Goal: Task Accomplishment & Management: Complete application form

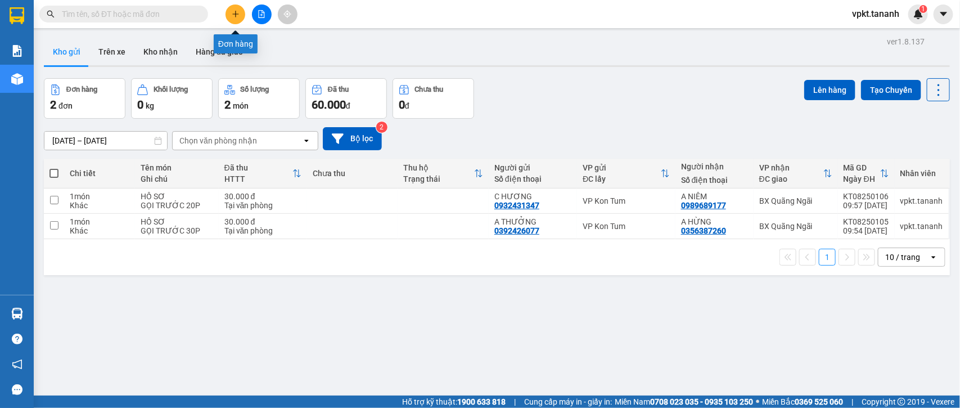
click at [238, 15] on icon "plus" at bounding box center [236, 14] width 8 height 8
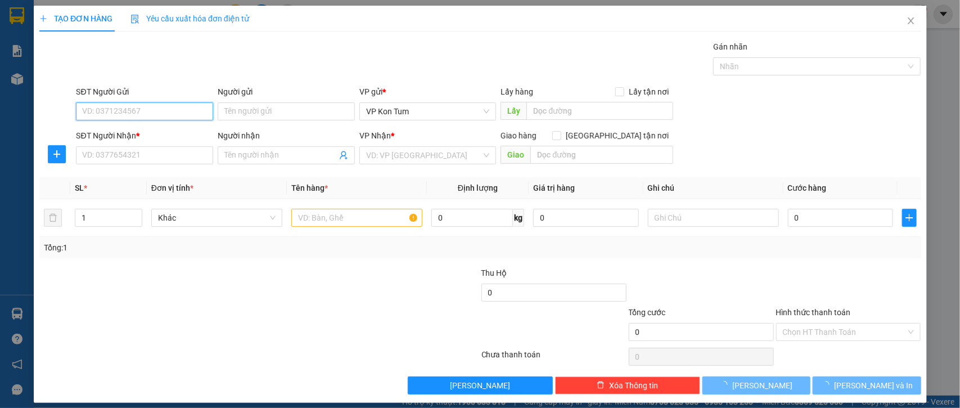
click at [117, 115] on input "SĐT Người Gửi" at bounding box center [144, 111] width 137 height 18
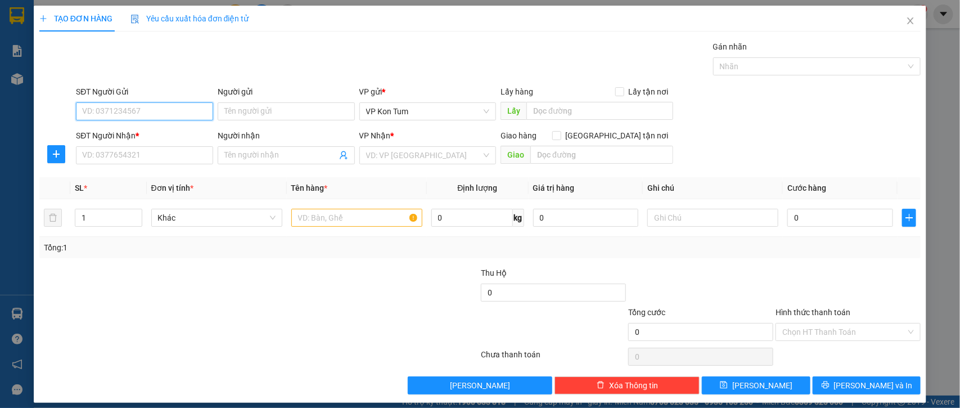
click at [118, 114] on input "SĐT Người Gửi" at bounding box center [144, 111] width 137 height 18
click at [155, 107] on input "SĐT Người Gửi" at bounding box center [144, 111] width 137 height 18
click at [239, 114] on input "Người gửi" at bounding box center [286, 111] width 137 height 18
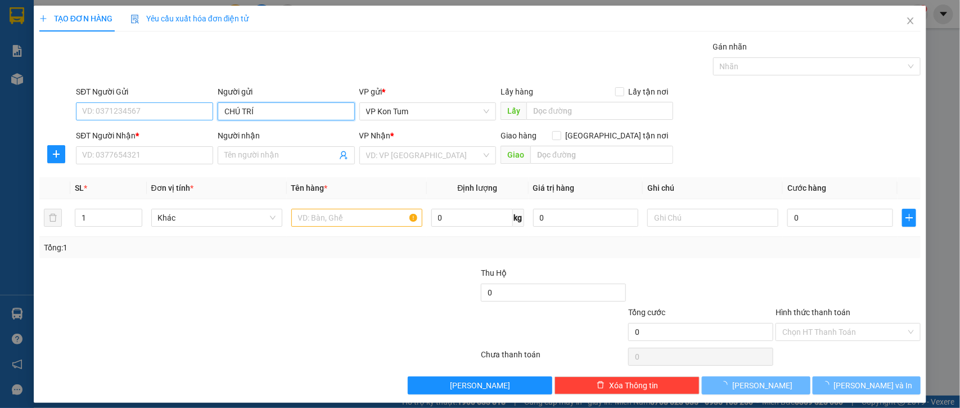
type input "CHÚ TRÍ"
click at [138, 111] on input "SĐT Người Gửi" at bounding box center [144, 111] width 137 height 18
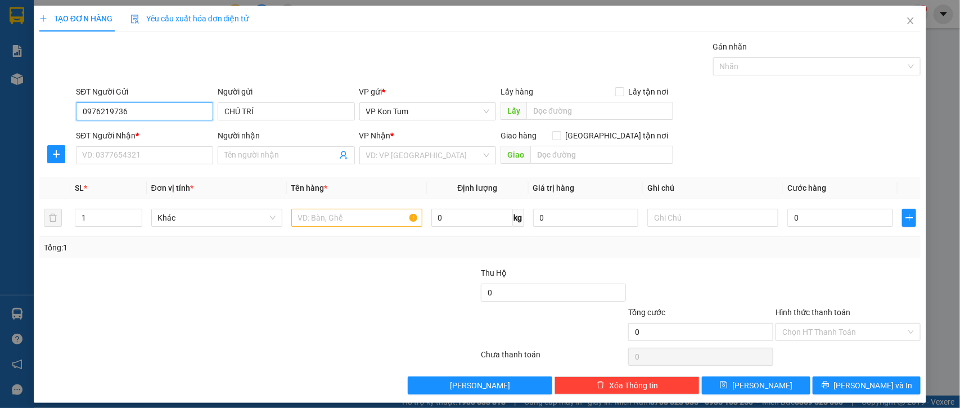
type input "0976219736"
click at [35, 109] on div "TẠO ĐƠN HÀNG Yêu cầu xuất hóa đơn điện tử Transit Pickup Surcharge Ids Transit …" at bounding box center [480, 204] width 893 height 397
click at [125, 158] on input "SĐT Người Nhận *" at bounding box center [144, 155] width 137 height 18
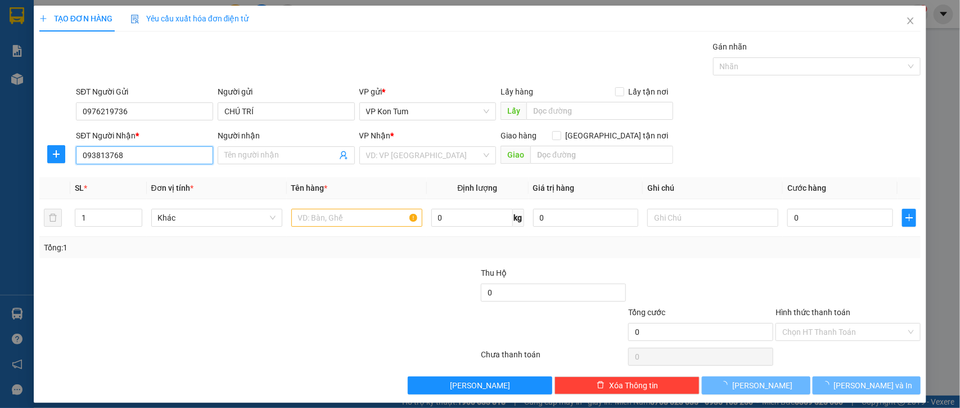
type input "0938137689"
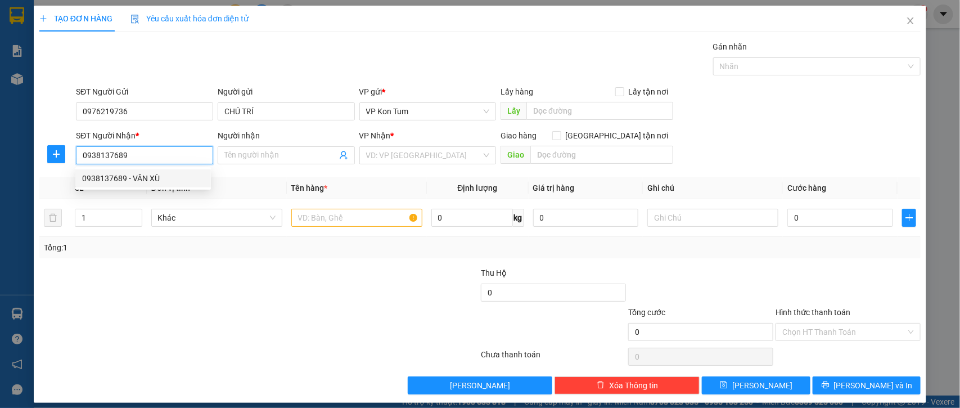
click at [114, 178] on div "0938137689 - VÂN XÙ" at bounding box center [143, 178] width 122 height 12
type input "VÂN XÙ"
checkbox input "true"
type input "GTN-CC-Q8"
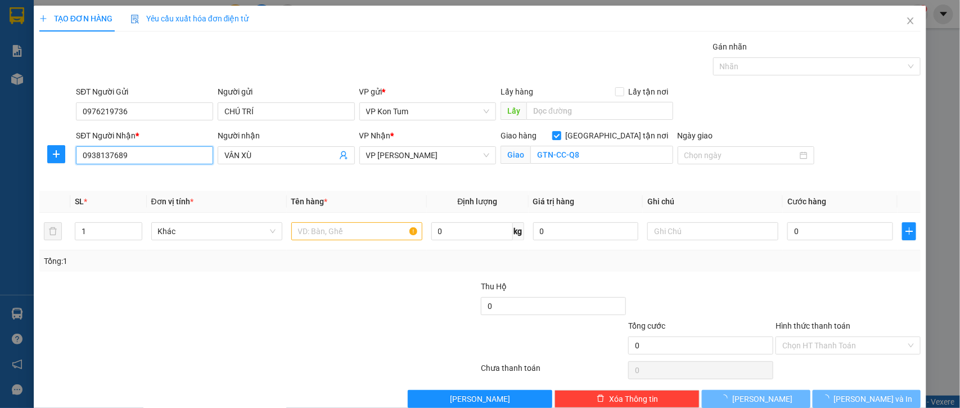
type input "140.000"
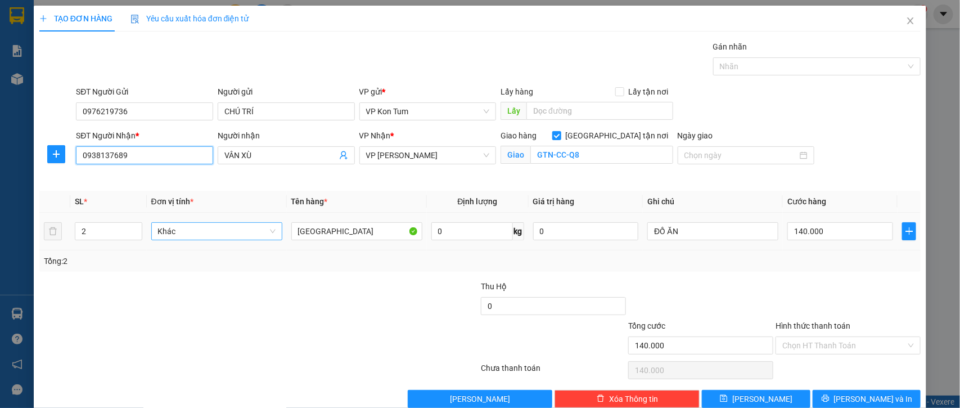
click at [198, 231] on span "Khác" at bounding box center [217, 231] width 118 height 17
type input "0938137689"
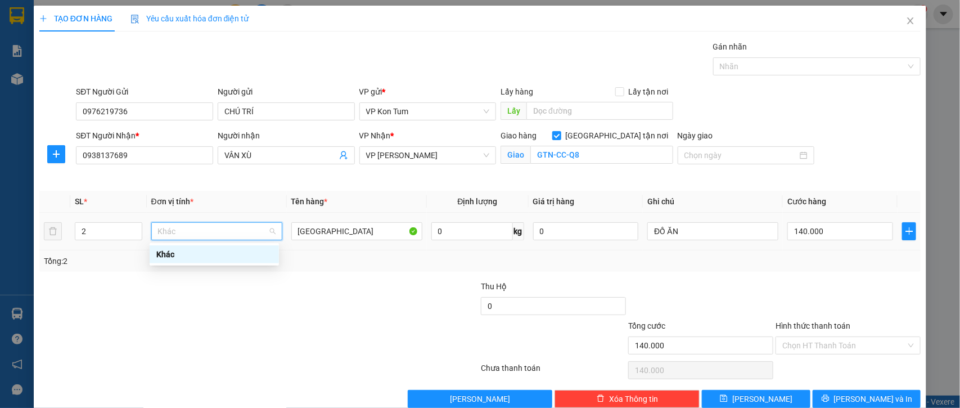
click at [244, 232] on span "Khác" at bounding box center [217, 231] width 118 height 17
click at [338, 275] on div "Transit Pickup Surcharge Ids Transit Deliver Surcharge Ids Transit Deliver Surc…" at bounding box center [480, 224] width 882 height 367
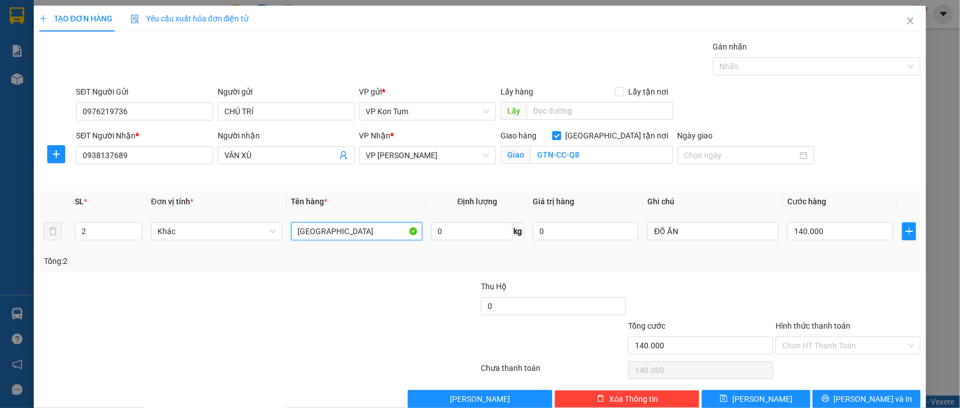
click at [332, 237] on input "[GEOGRAPHIC_DATA]" at bounding box center [356, 231] width 131 height 18
drag, startPoint x: 322, startPoint y: 237, endPoint x: 277, endPoint y: 226, distance: 45.7
click at [277, 226] on tr "2 Khác TX 0 kg 0 ĐỒ ĂN 140.000" at bounding box center [480, 232] width 882 height 38
type input "M"
type input "D"
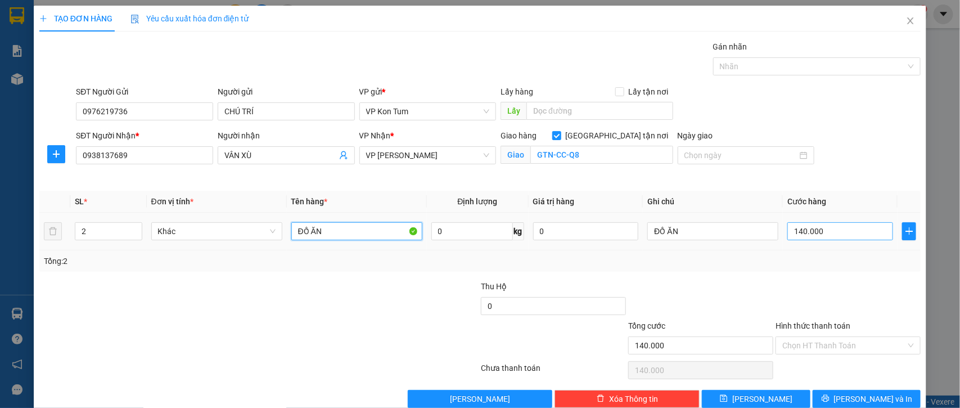
type input "ĐỒ ĂN"
click at [837, 229] on input "140.000" at bounding box center [841, 231] width 106 height 18
type input "1"
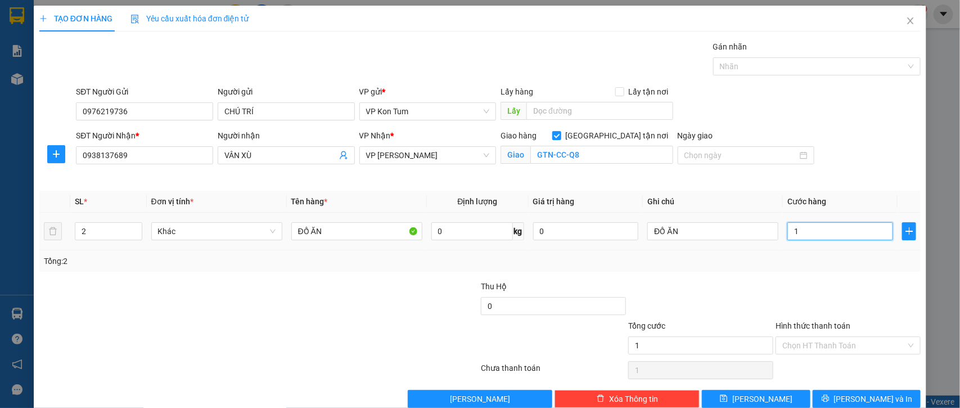
type input "10"
type input "100"
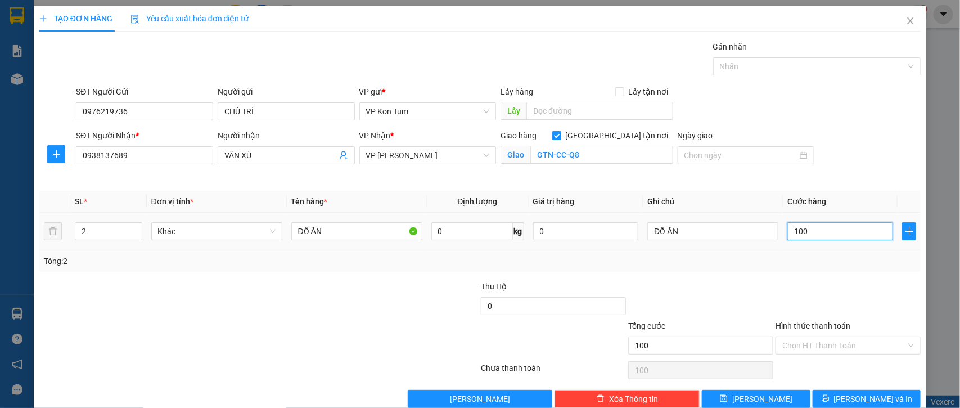
type input "1.000"
type input "10.000"
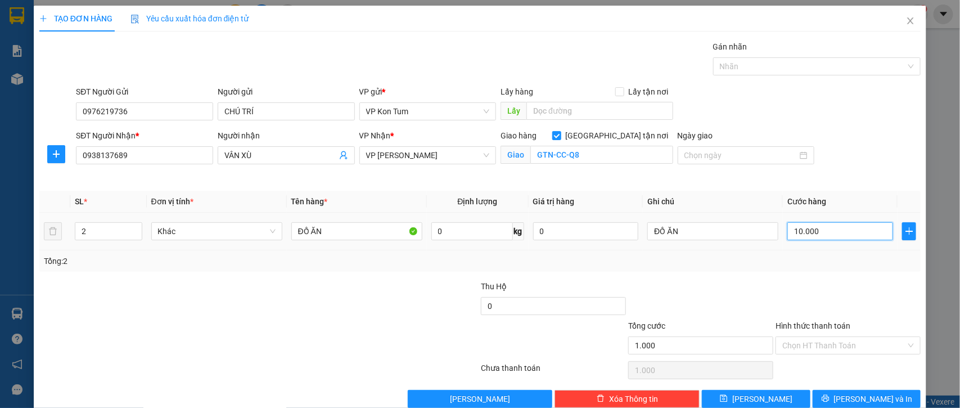
type input "10.000"
type input "100.000"
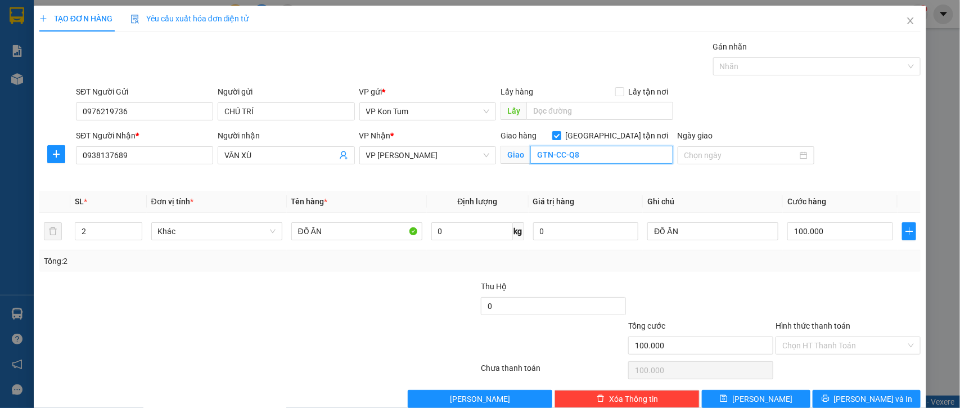
click at [577, 158] on input "GTN-CC-Q8" at bounding box center [602, 155] width 143 height 18
click at [589, 158] on input "GTN-CC-Q8" at bounding box center [602, 155] width 143 height 18
type input "GTN-CC-Q8"
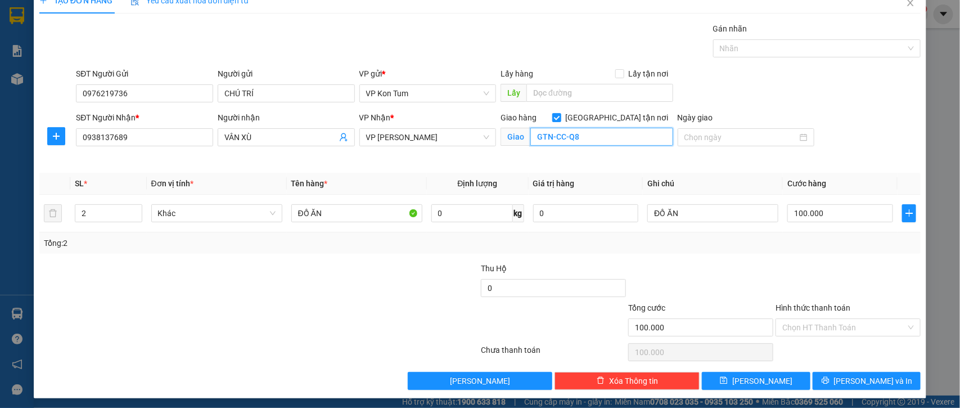
scroll to position [23, 0]
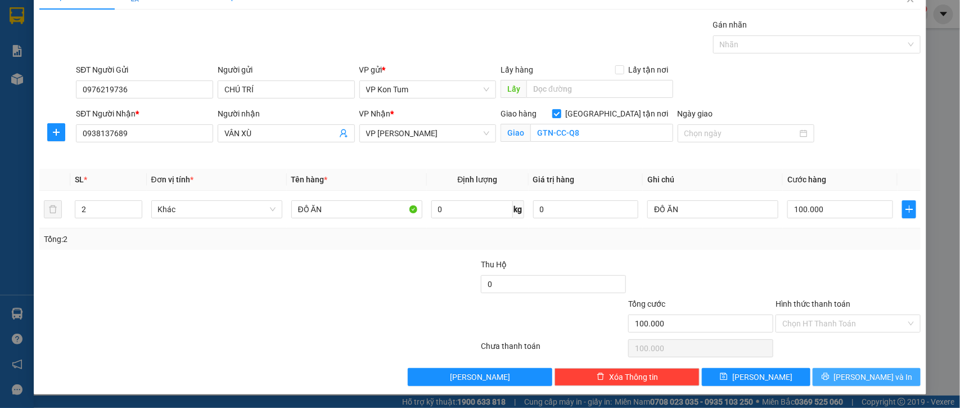
click at [870, 375] on span "[PERSON_NAME] và In" at bounding box center [873, 377] width 79 height 12
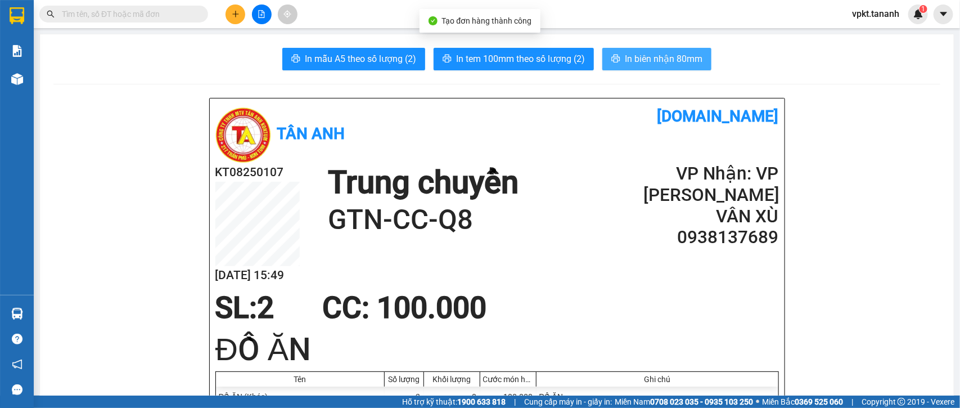
click at [627, 62] on span "In biên nhận 80mm" at bounding box center [664, 59] width 78 height 14
click at [681, 64] on span "In biên nhận 80mm" at bounding box center [664, 59] width 78 height 14
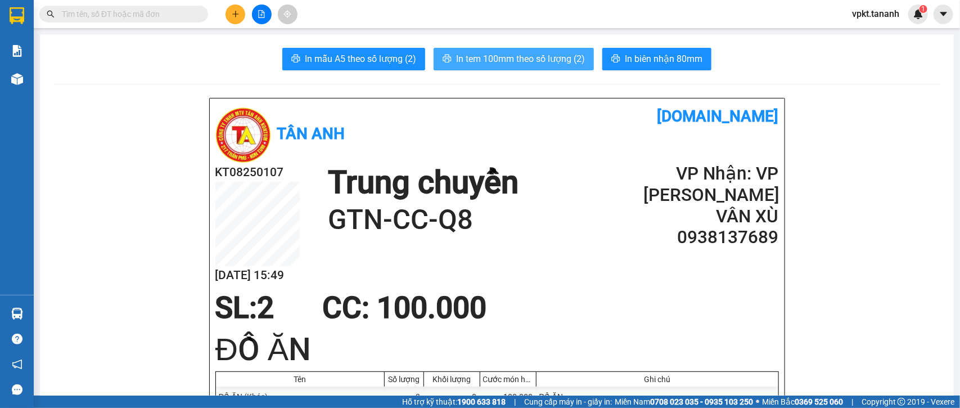
click at [496, 58] on span "In tem 100mm theo số lượng (2)" at bounding box center [520, 59] width 129 height 14
click at [542, 54] on span "In tem 100mm theo số lượng (2)" at bounding box center [520, 59] width 129 height 14
